Goal: Transaction & Acquisition: Book appointment/travel/reservation

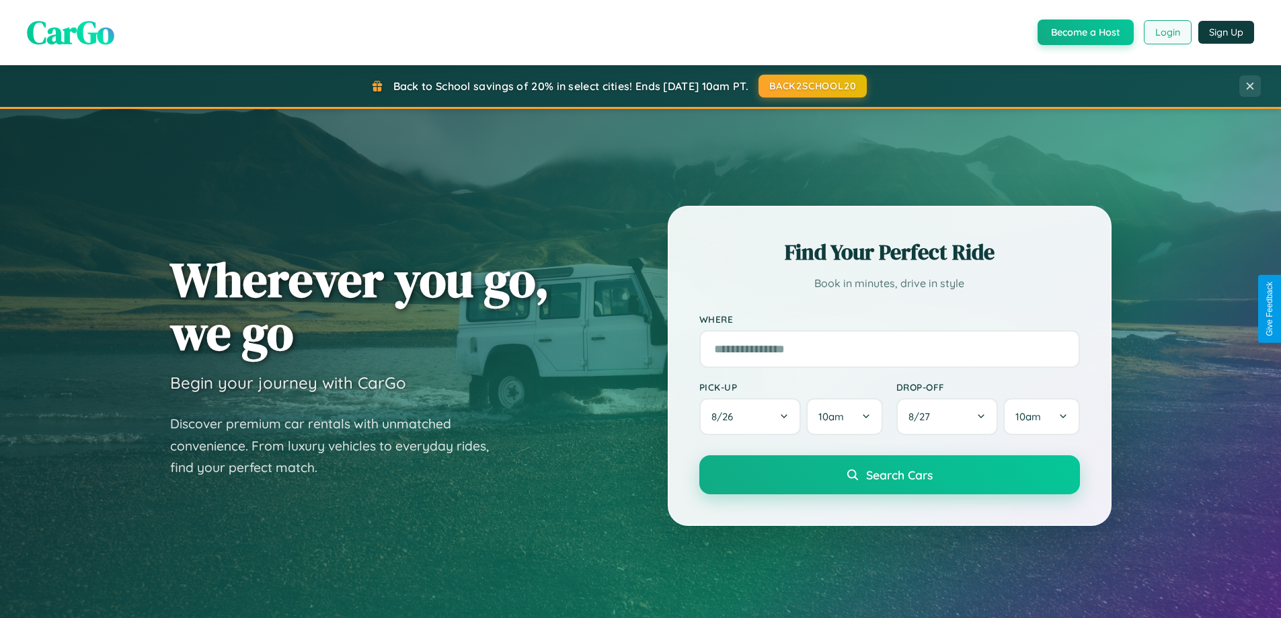
click at [1167, 32] on button "Login" at bounding box center [1168, 32] width 48 height 24
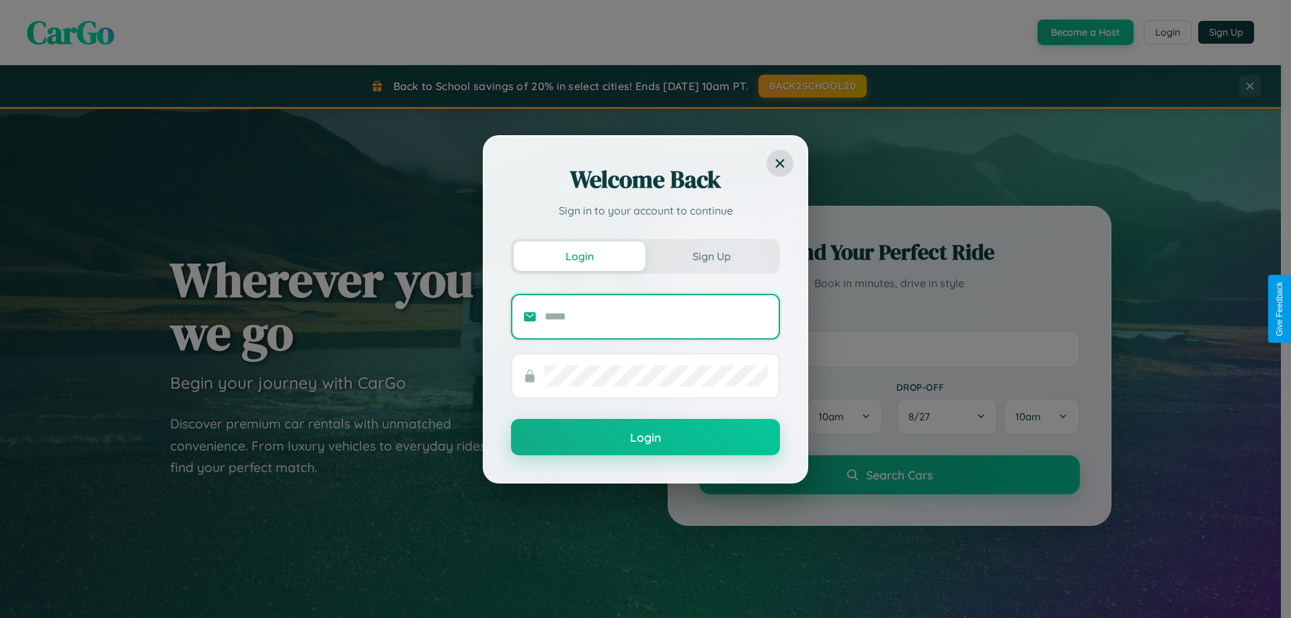
click at [656, 316] on input "text" at bounding box center [656, 317] width 223 height 22
type input "**********"
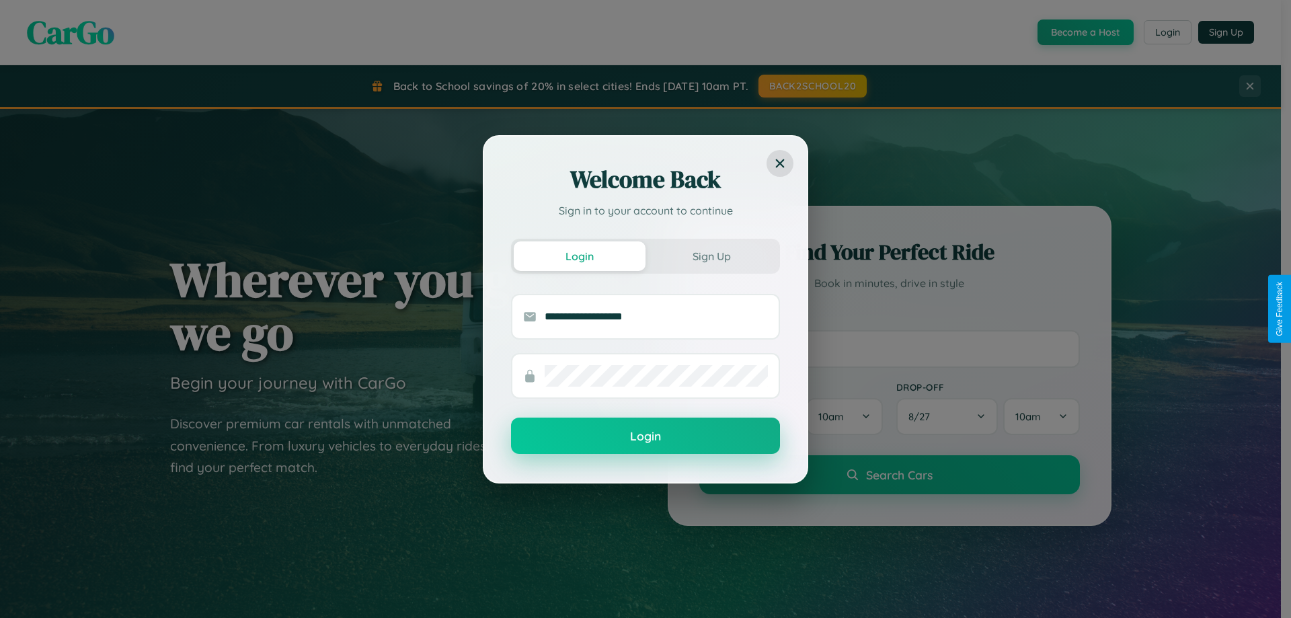
click at [646, 437] on button "Login" at bounding box center [645, 436] width 269 height 36
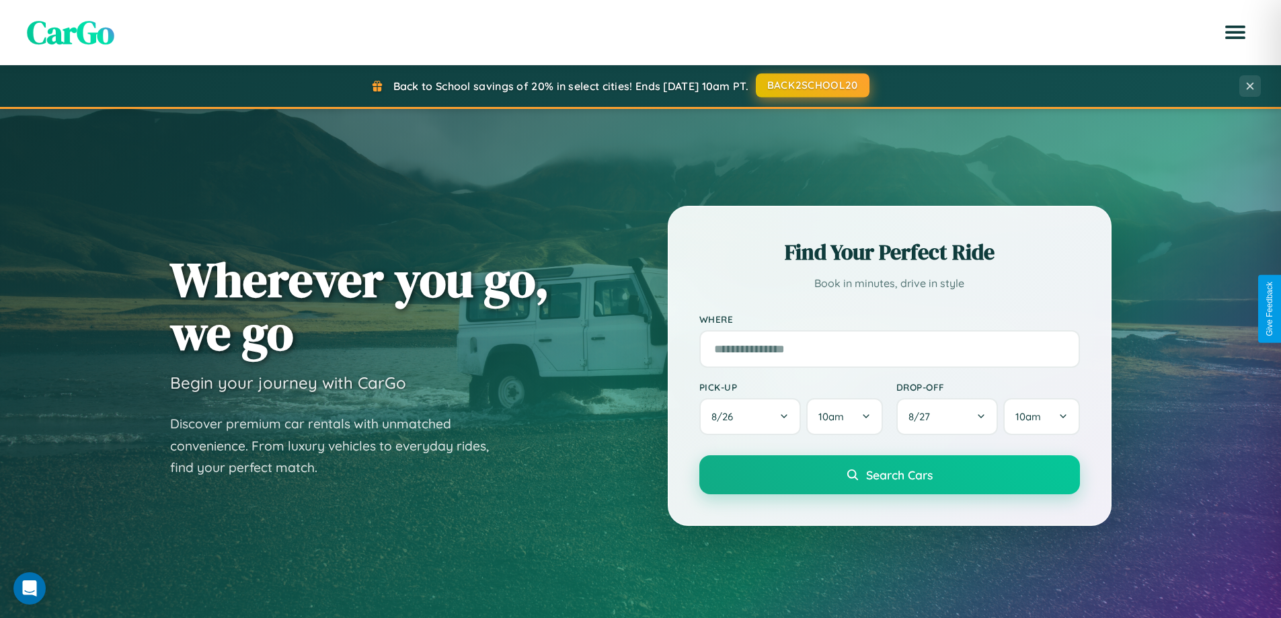
click at [812, 85] on button "BACK2SCHOOL20" at bounding box center [813, 85] width 114 height 24
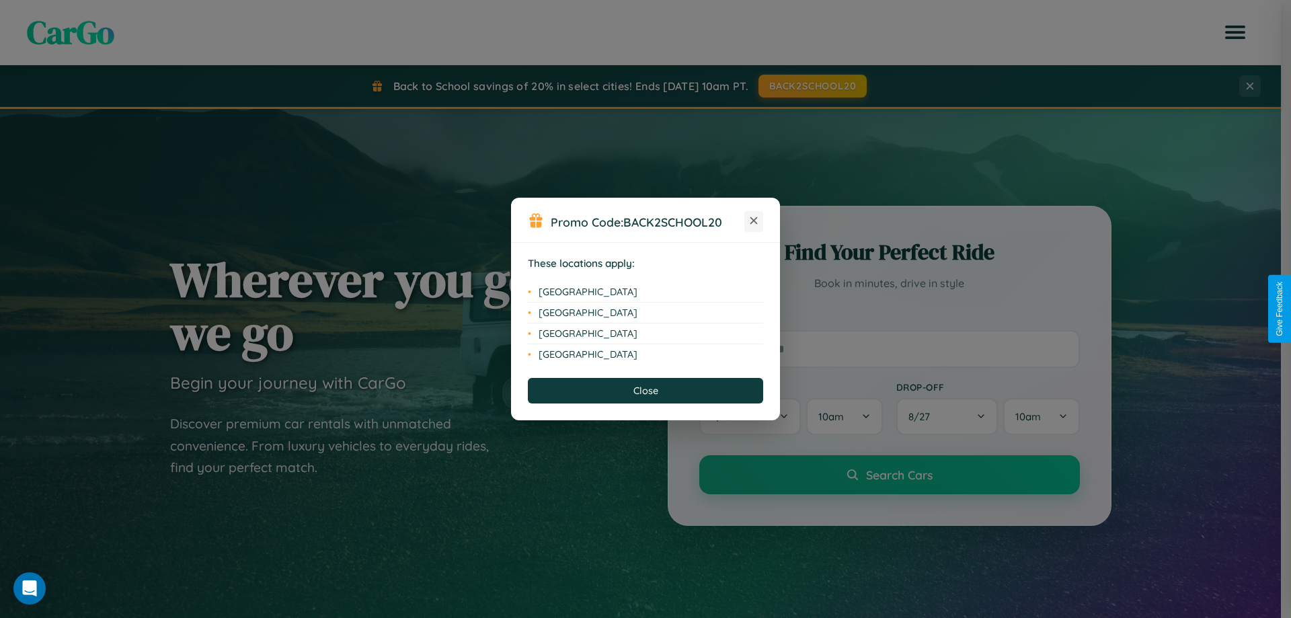
click at [754, 221] on icon at bounding box center [754, 220] width 7 height 7
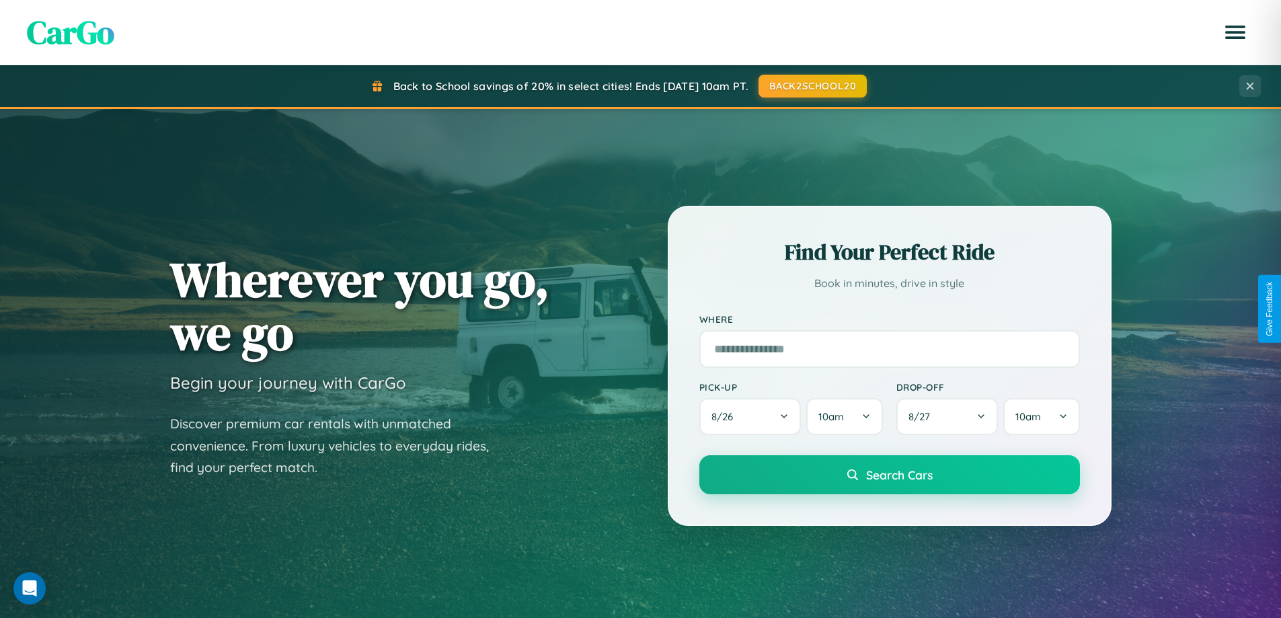
scroll to position [2161, 0]
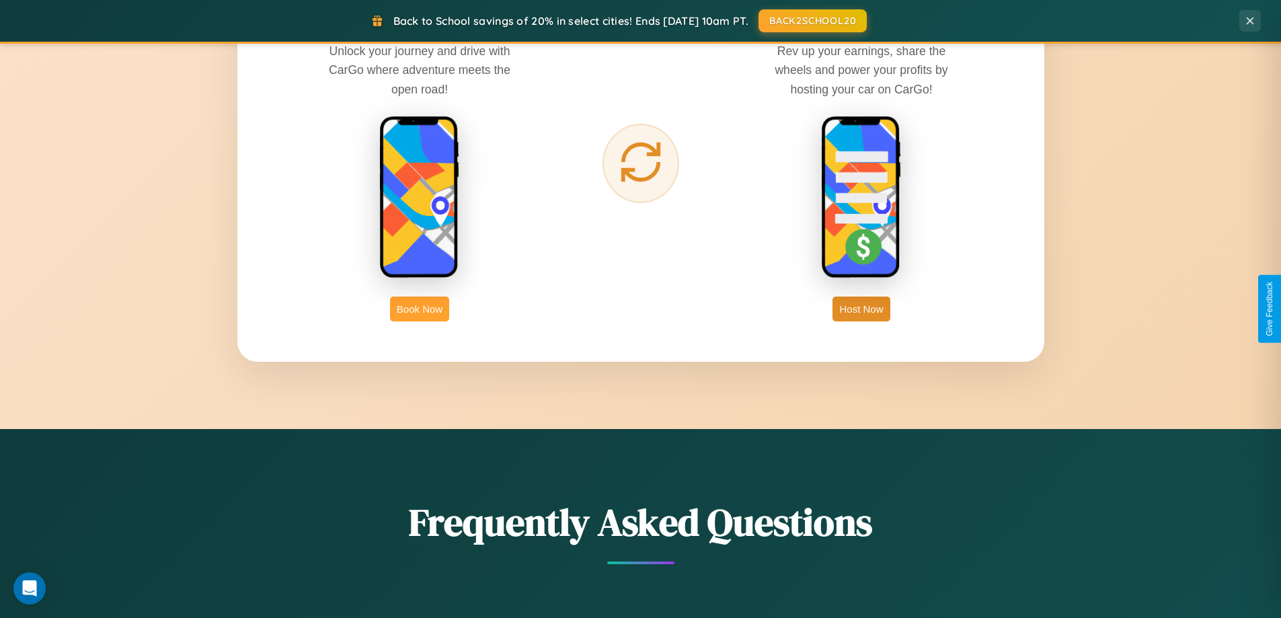
click at [420, 309] on button "Book Now" at bounding box center [419, 309] width 59 height 25
